Goal: Task Accomplishment & Management: Complete application form

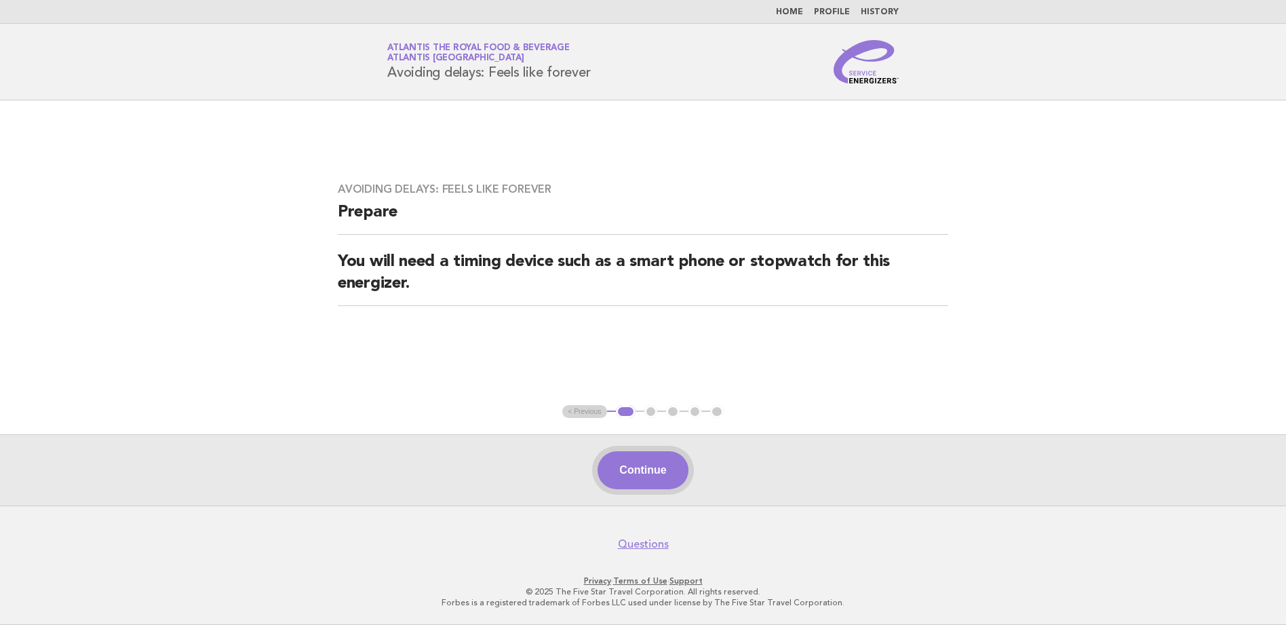
click at [656, 462] on button "Continue" at bounding box center [643, 470] width 90 height 38
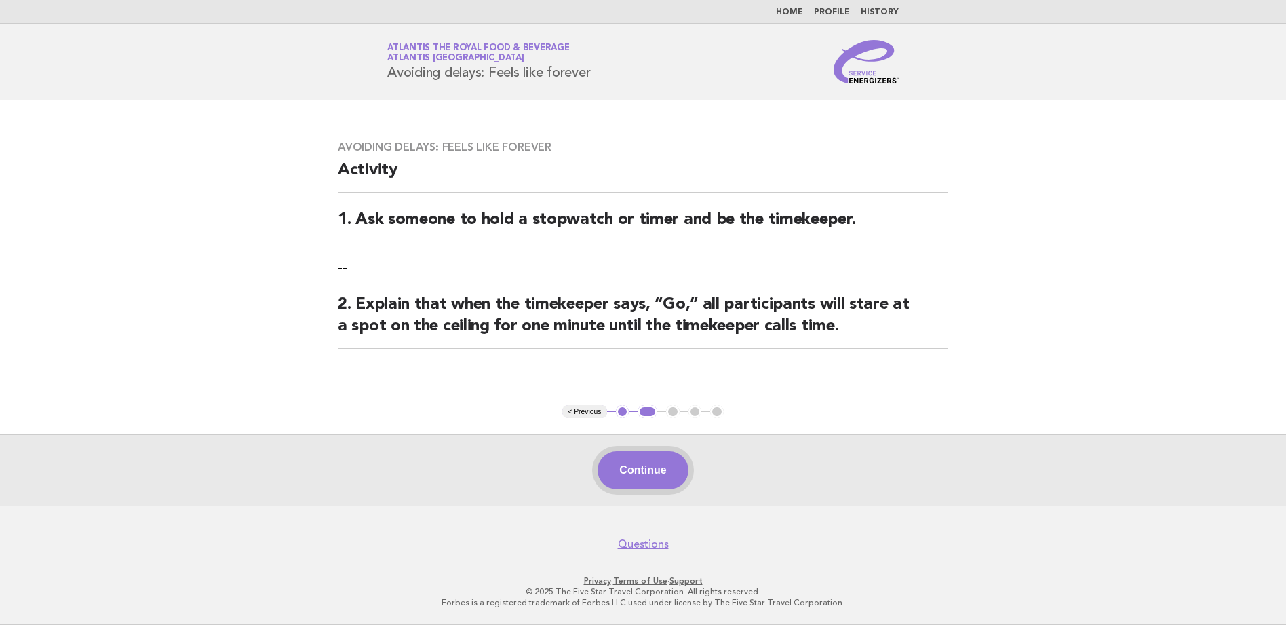
click at [648, 480] on button "Continue" at bounding box center [643, 470] width 90 height 38
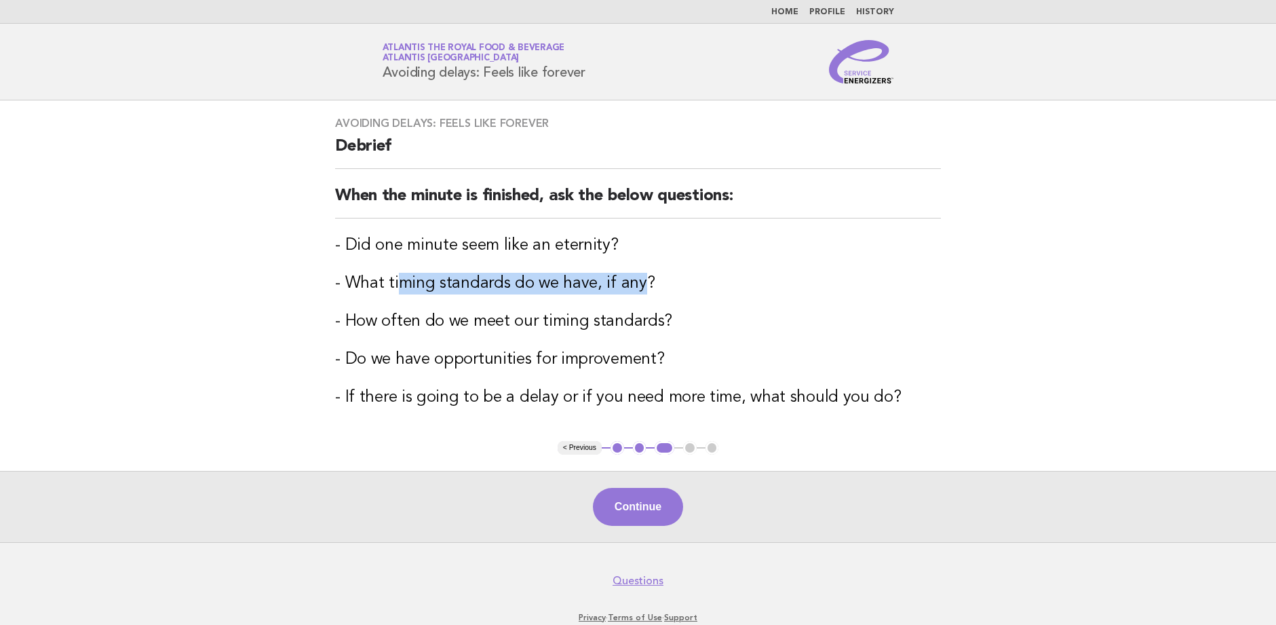
drag, startPoint x: 395, startPoint y: 288, endPoint x: 636, endPoint y: 283, distance: 240.8
click at [636, 283] on h3 "- What timing standards do we have, if any?" at bounding box center [638, 284] width 606 height 22
drag, startPoint x: 636, startPoint y: 283, endPoint x: 614, endPoint y: 317, distance: 40.3
click at [614, 317] on h3 "- How often do we meet our timing standards?" at bounding box center [638, 322] width 606 height 22
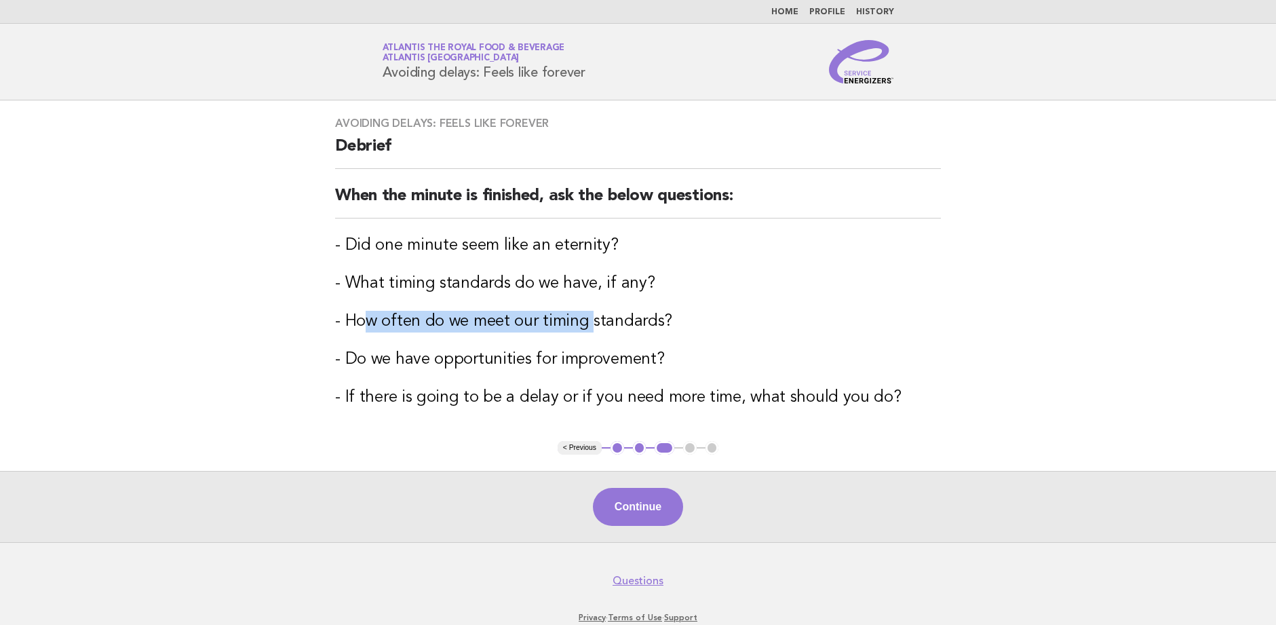
drag, startPoint x: 366, startPoint y: 317, endPoint x: 585, endPoint y: 325, distance: 218.5
click at [585, 325] on h3 "- How often do we meet our timing standards?" at bounding box center [638, 322] width 606 height 22
drag, startPoint x: 585, startPoint y: 325, endPoint x: 570, endPoint y: 367, distance: 44.6
click at [570, 367] on h3 "- Do we have opportunities for improvement?" at bounding box center [638, 360] width 606 height 22
click at [627, 502] on button "Continue" at bounding box center [638, 507] width 90 height 38
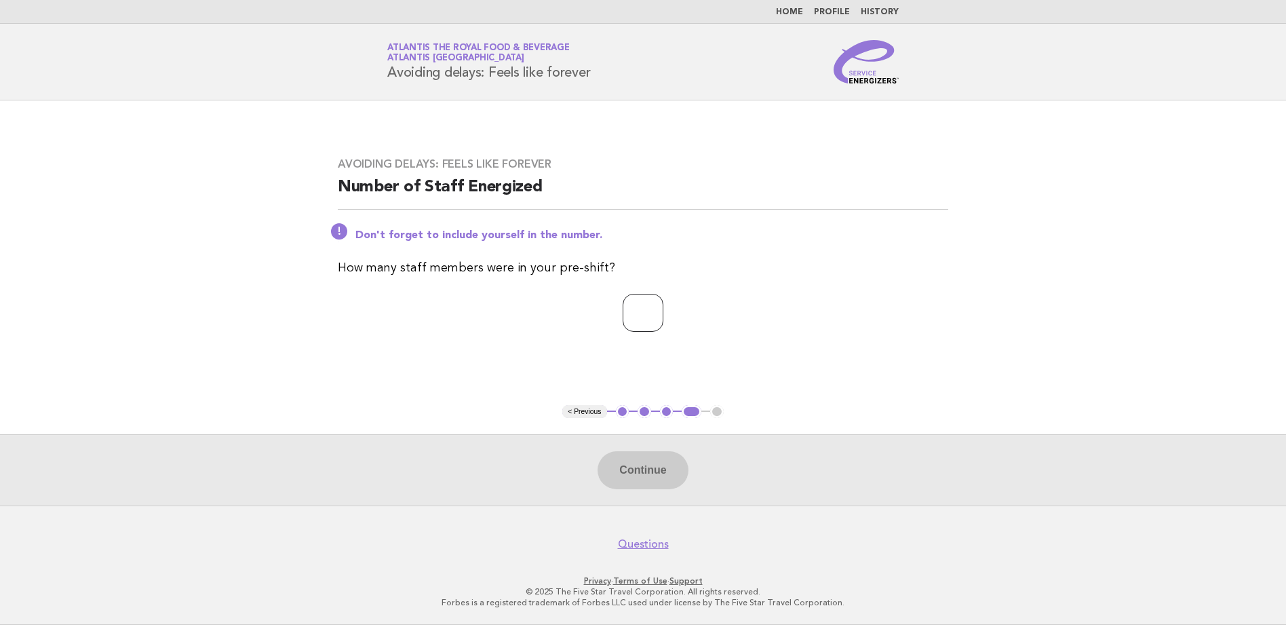
click at [631, 314] on input "number" at bounding box center [643, 313] width 41 height 38
type input "**"
click at [650, 480] on button "Continue" at bounding box center [643, 470] width 90 height 38
